Goal: Information Seeking & Learning: Learn about a topic

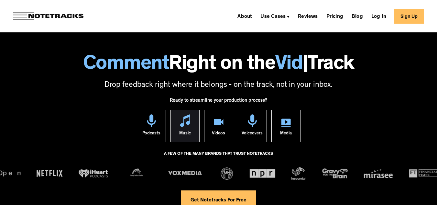
click at [186, 124] on img at bounding box center [185, 120] width 10 height 13
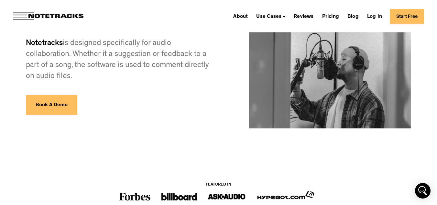
scroll to position [150, 0]
click at [62, 95] on div at bounding box center [117, 88] width 183 height 13
click at [61, 97] on link "Book A Demo" at bounding box center [51, 104] width 51 height 19
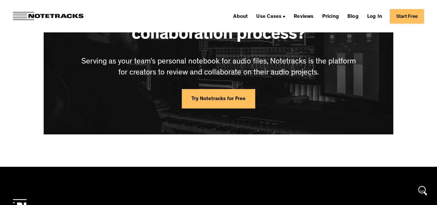
scroll to position [1733, 0]
